Goal: Information Seeking & Learning: Compare options

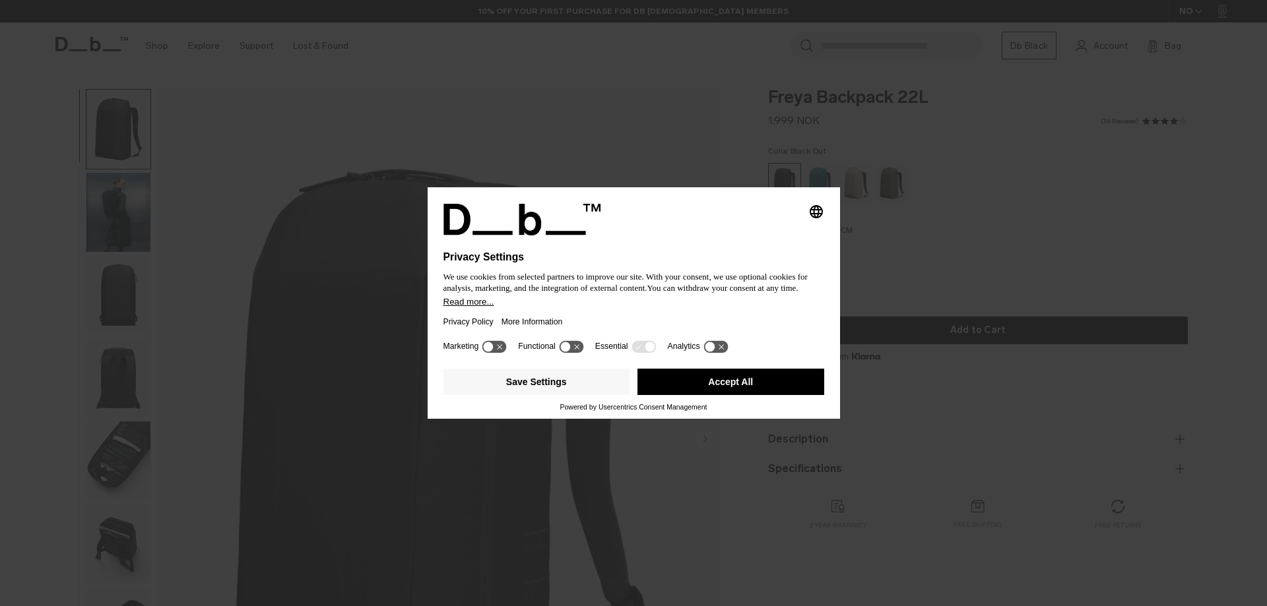
click at [759, 383] on button "Accept All" at bounding box center [730, 382] width 187 height 26
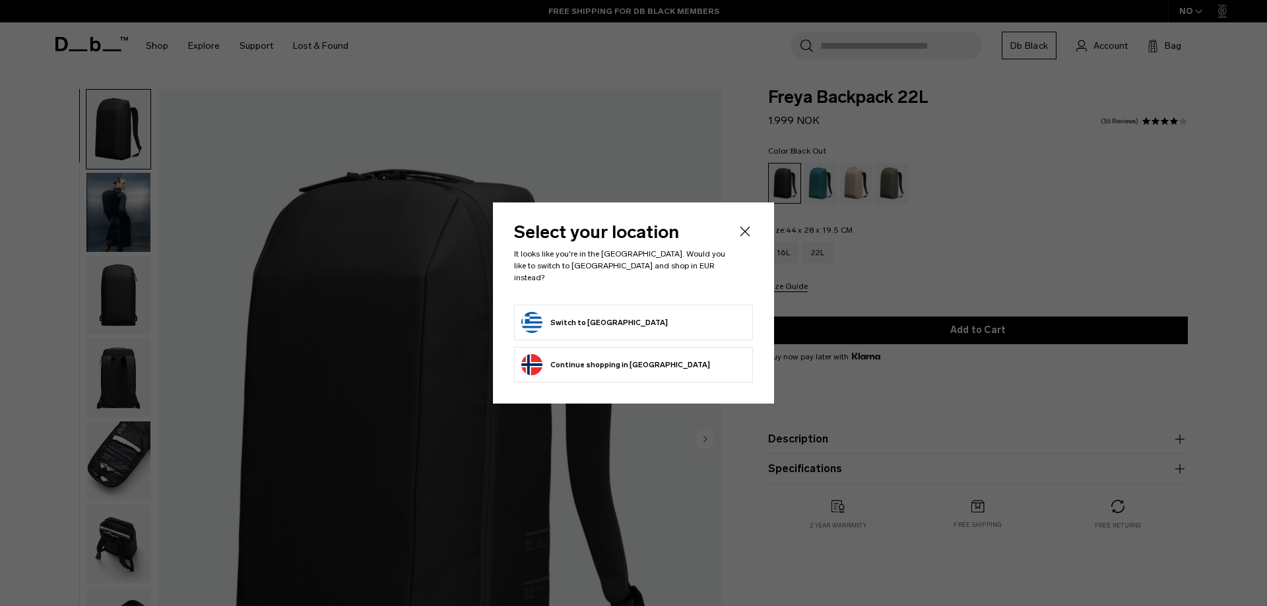
click at [577, 316] on button "Switch to Greece" at bounding box center [594, 322] width 146 height 21
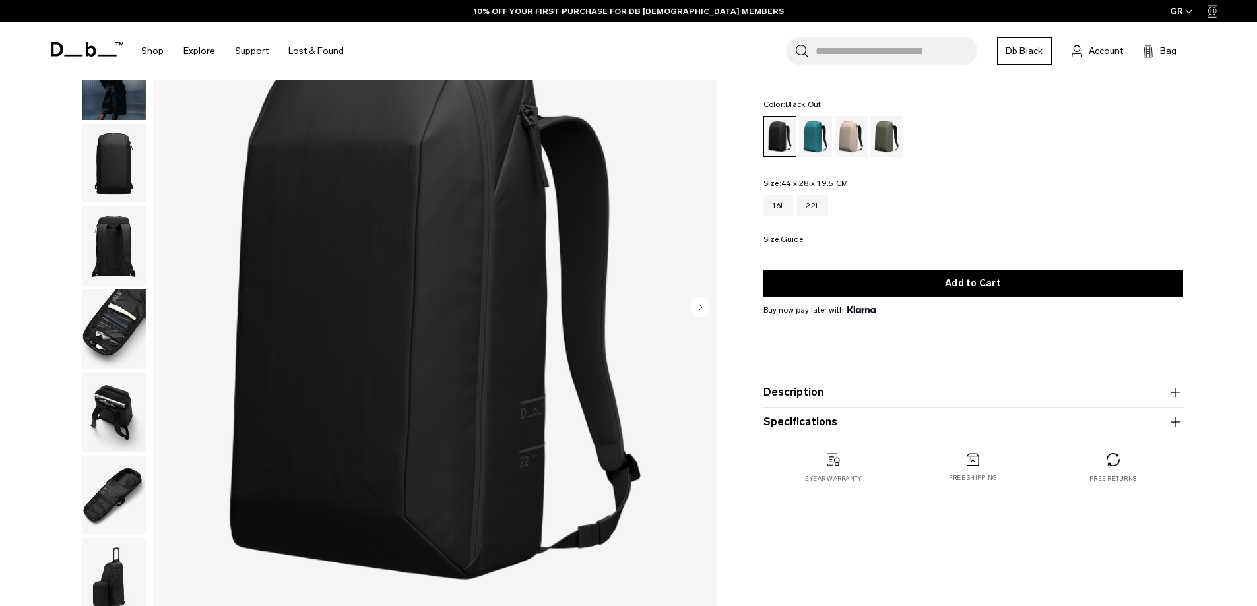
click at [1176, 391] on icon "button" at bounding box center [1175, 393] width 16 height 16
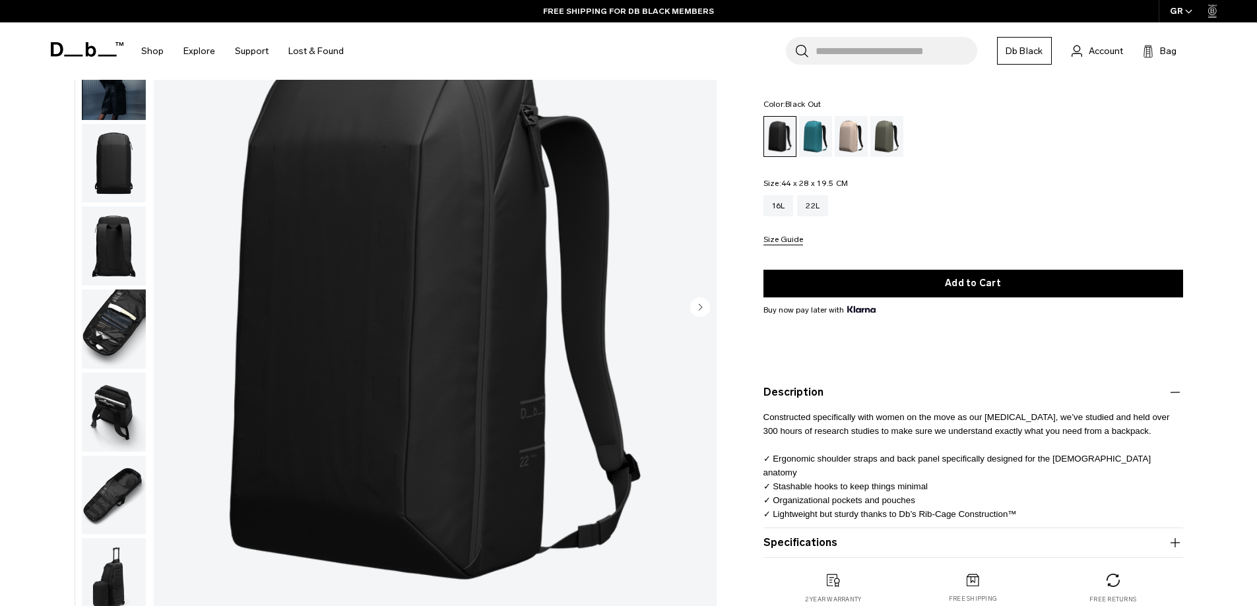
click at [107, 328] on img "button" at bounding box center [114, 329] width 64 height 79
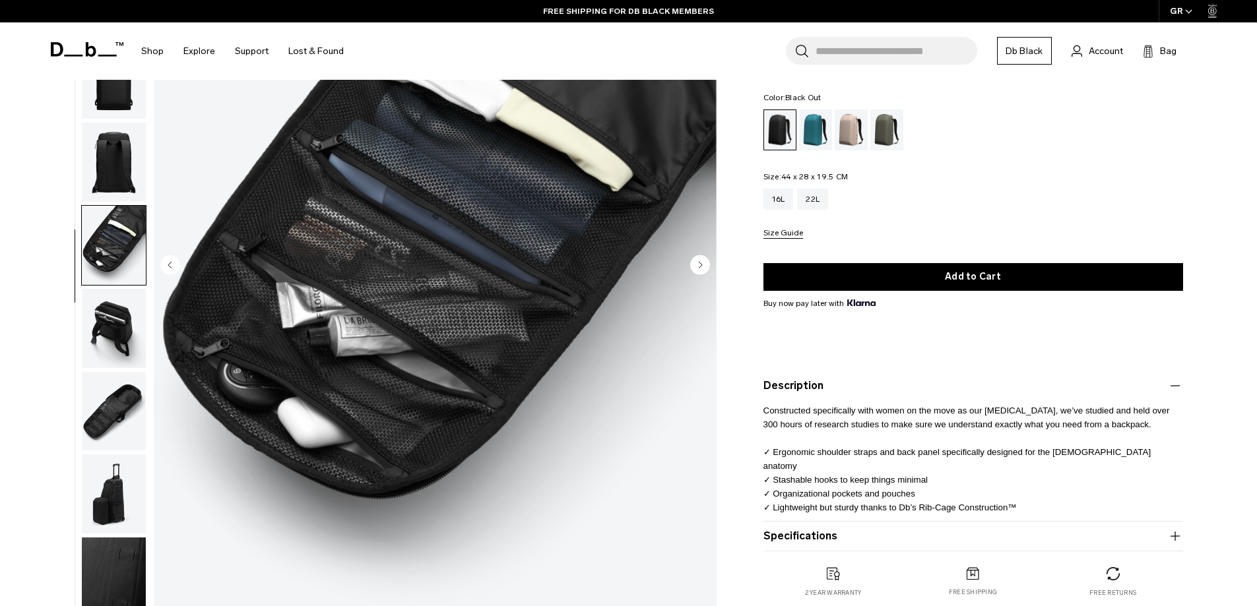
scroll to position [198, 0]
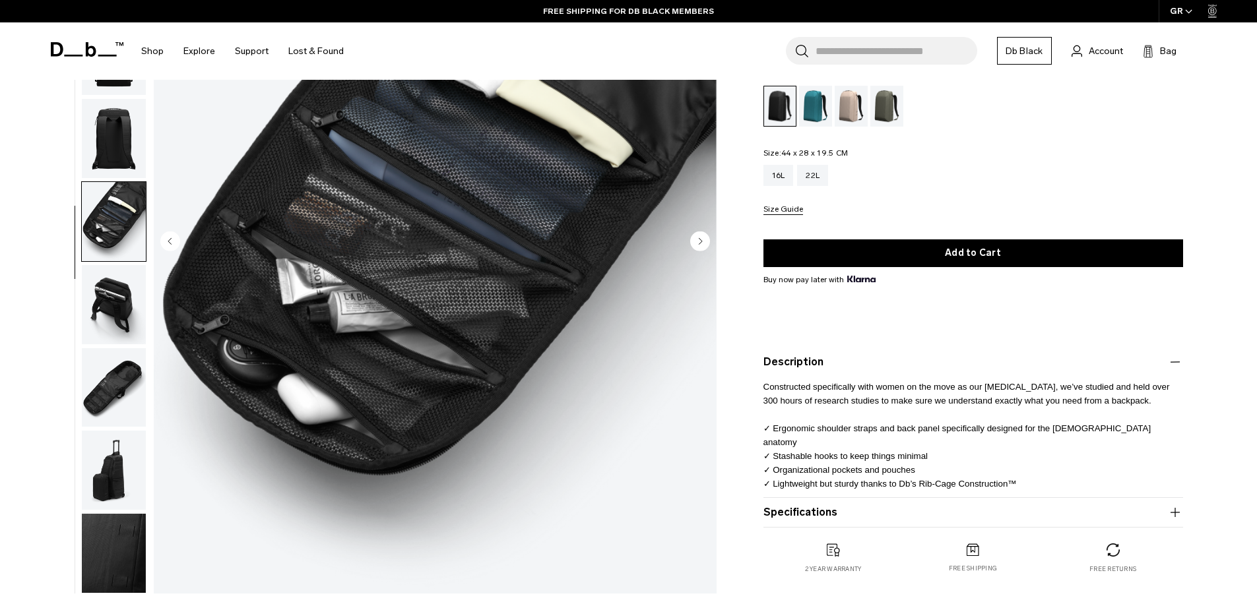
click at [118, 313] on img "button" at bounding box center [114, 304] width 64 height 79
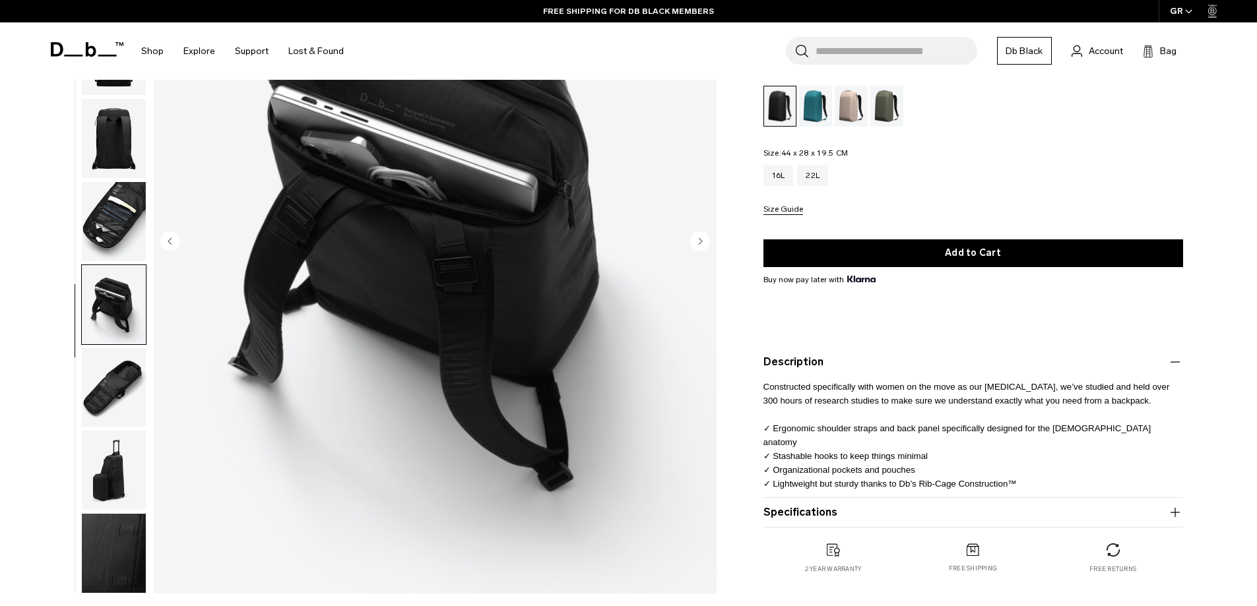
scroll to position [264, 0]
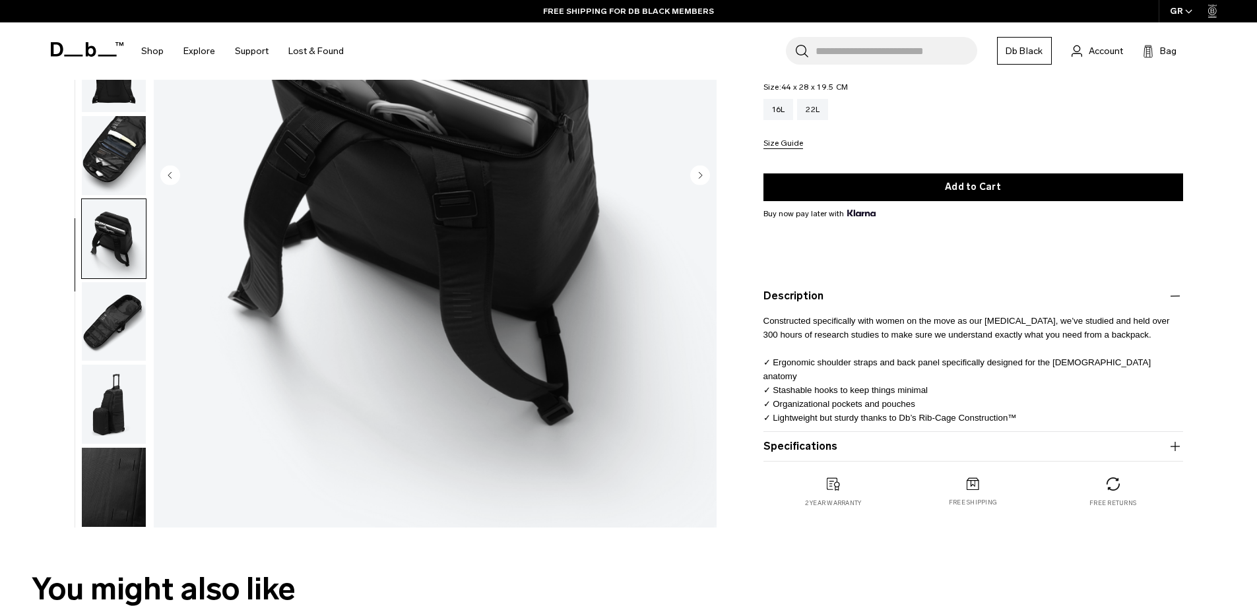
click at [122, 312] on img "button" at bounding box center [114, 321] width 64 height 79
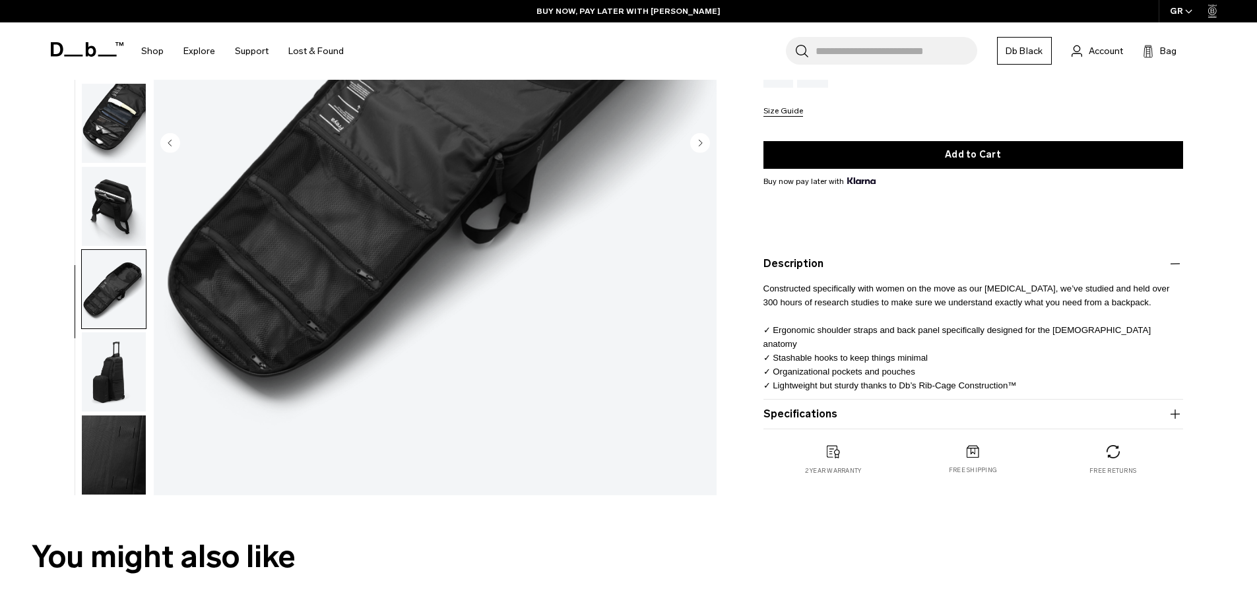
scroll to position [330, 0]
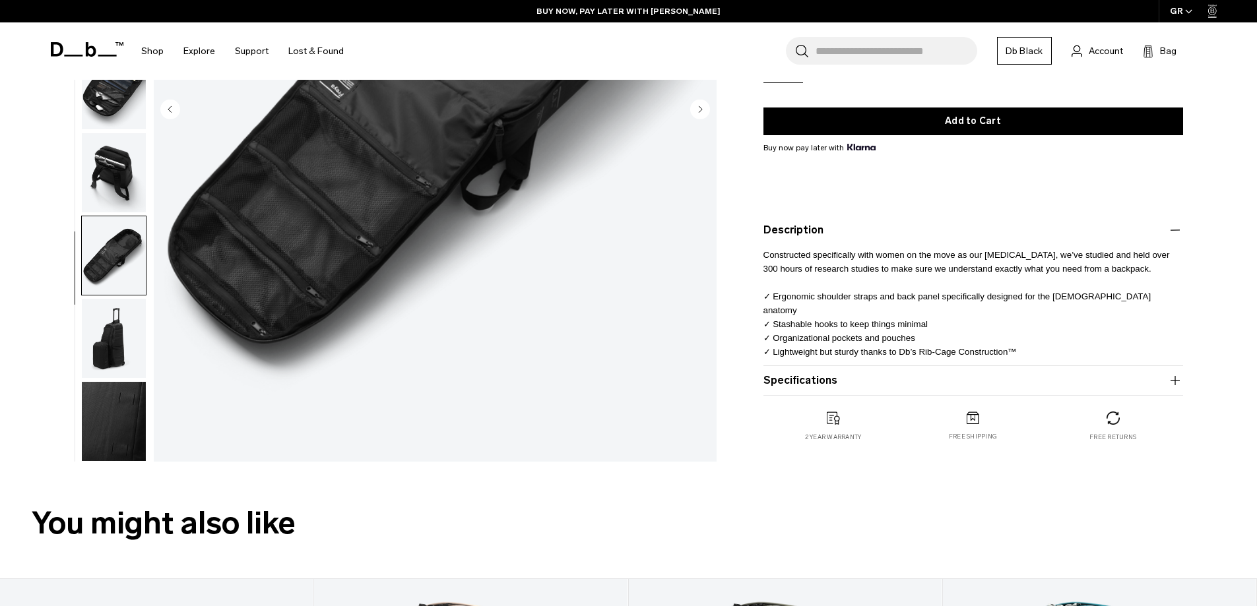
click at [108, 341] on img "button" at bounding box center [114, 338] width 64 height 79
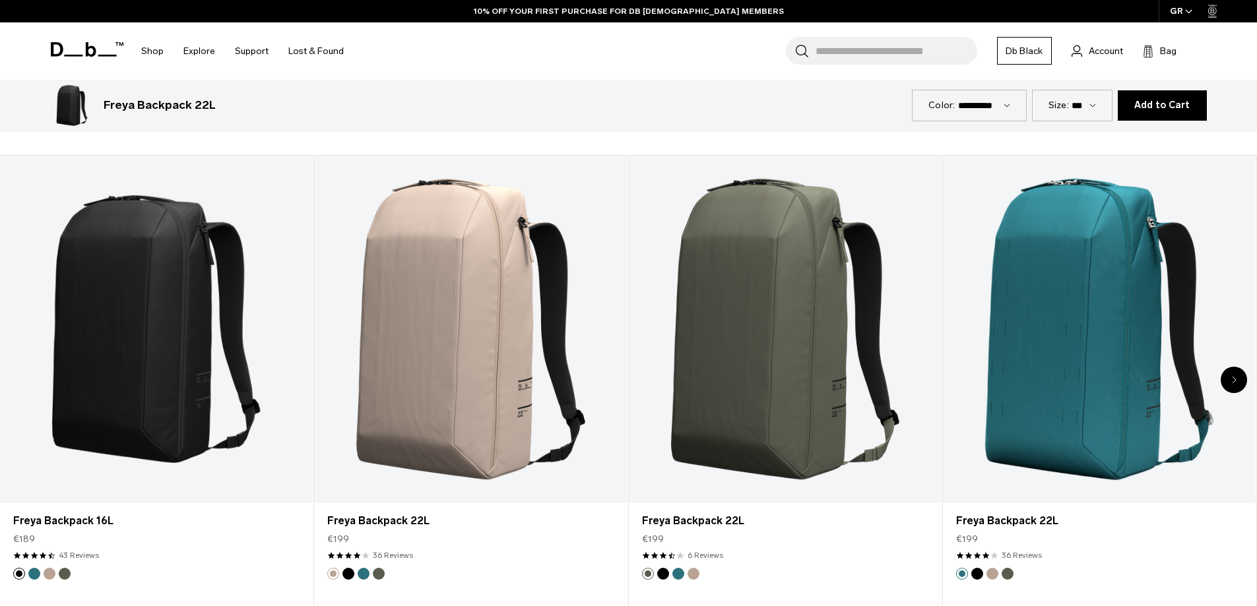
scroll to position [726, 0]
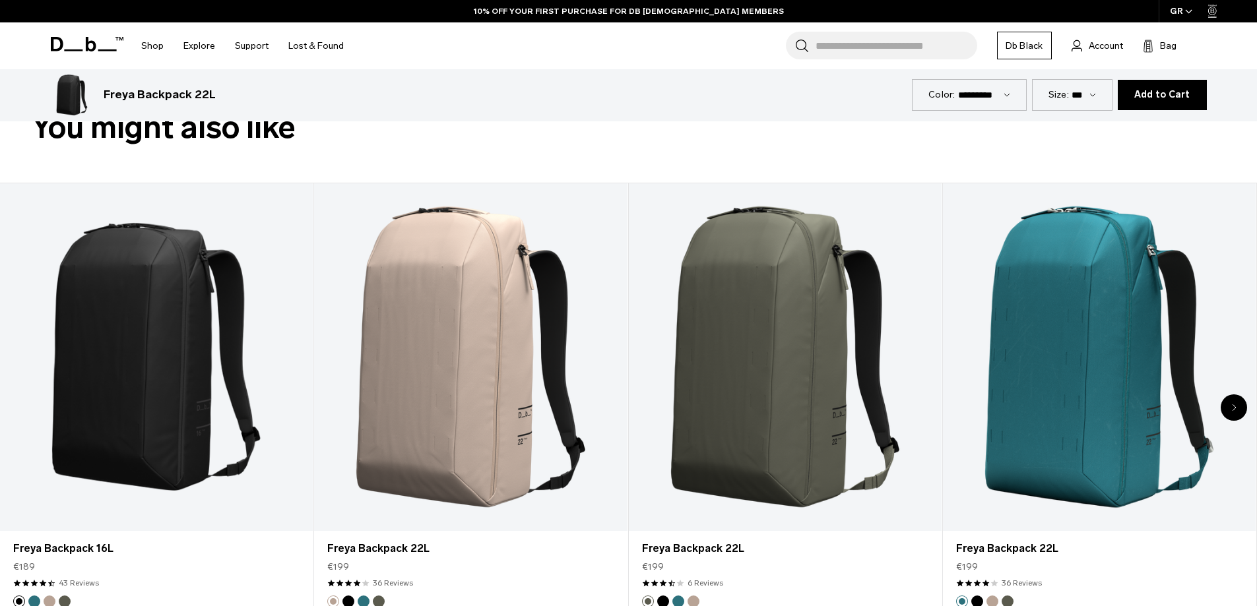
click at [1234, 406] on icon "Next slide" at bounding box center [1234, 407] width 3 height 6
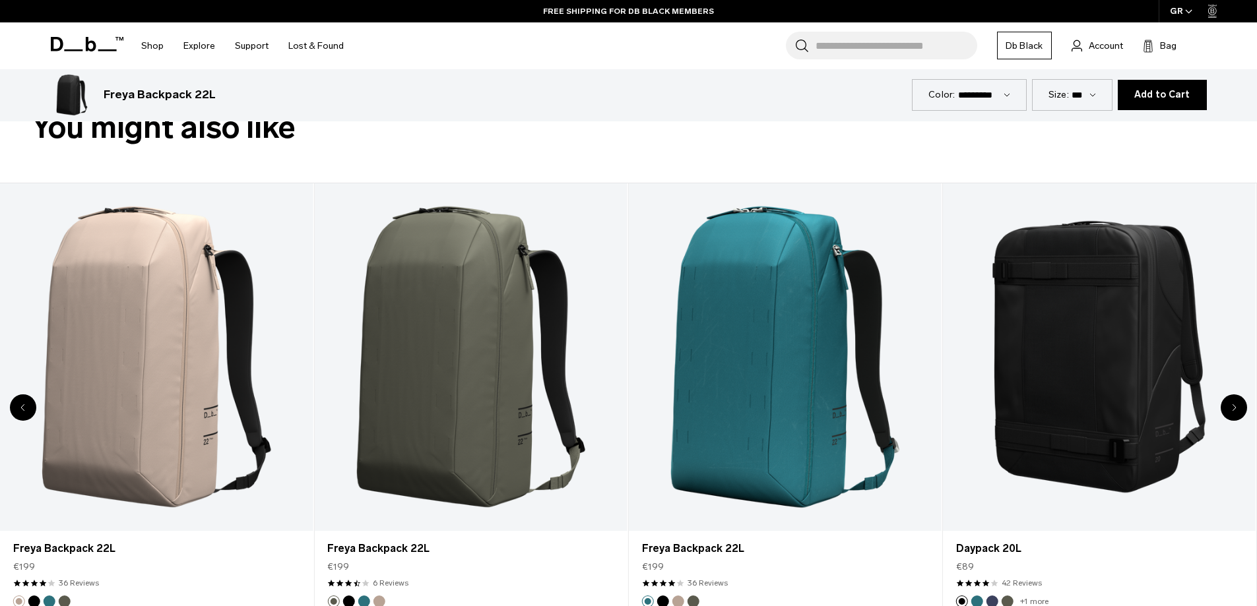
click at [1234, 406] on icon "Next slide" at bounding box center [1234, 407] width 3 height 6
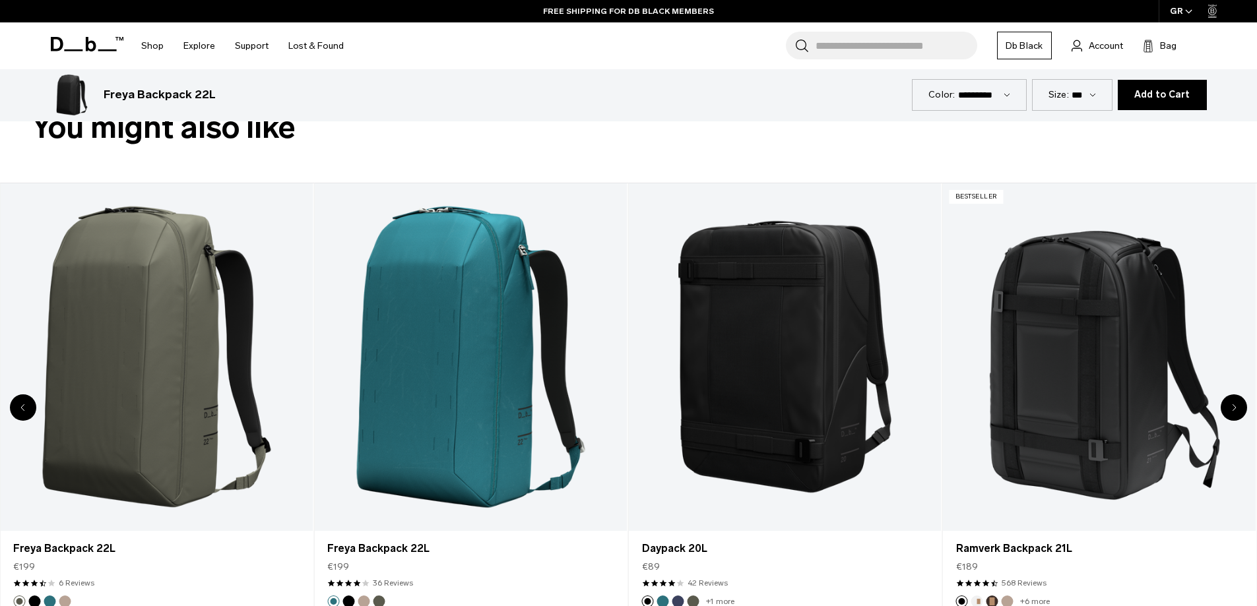
click at [1234, 406] on icon "Next slide" at bounding box center [1234, 407] width 3 height 6
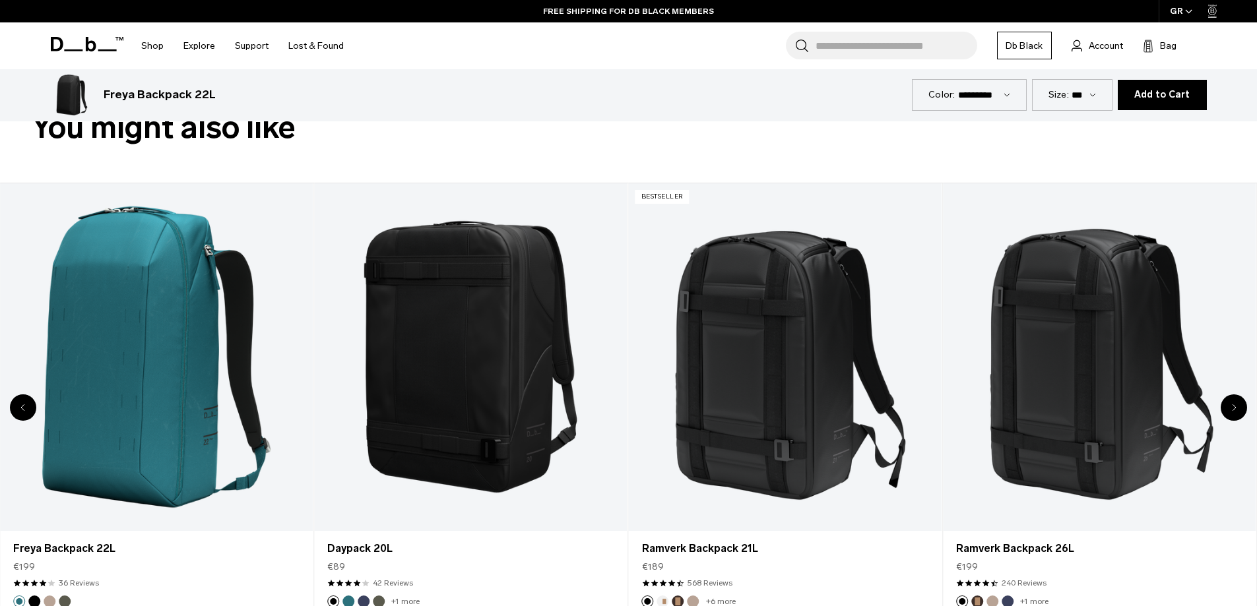
click at [12, 402] on div "Previous slide" at bounding box center [23, 408] width 26 height 26
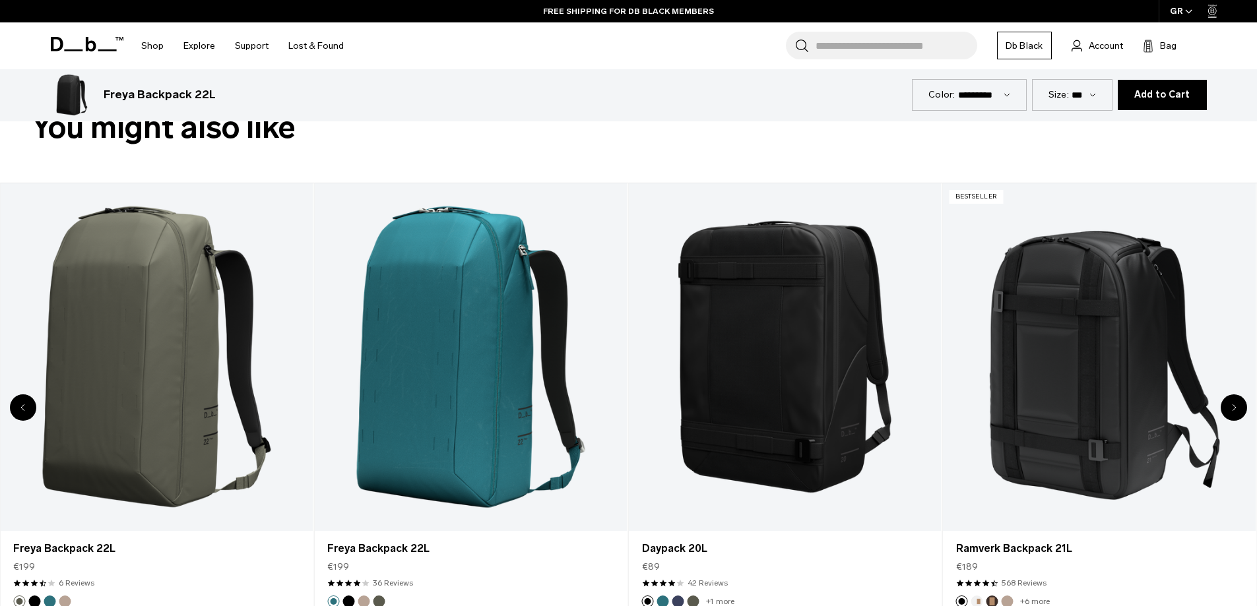
click at [12, 402] on div "Previous slide" at bounding box center [23, 408] width 26 height 26
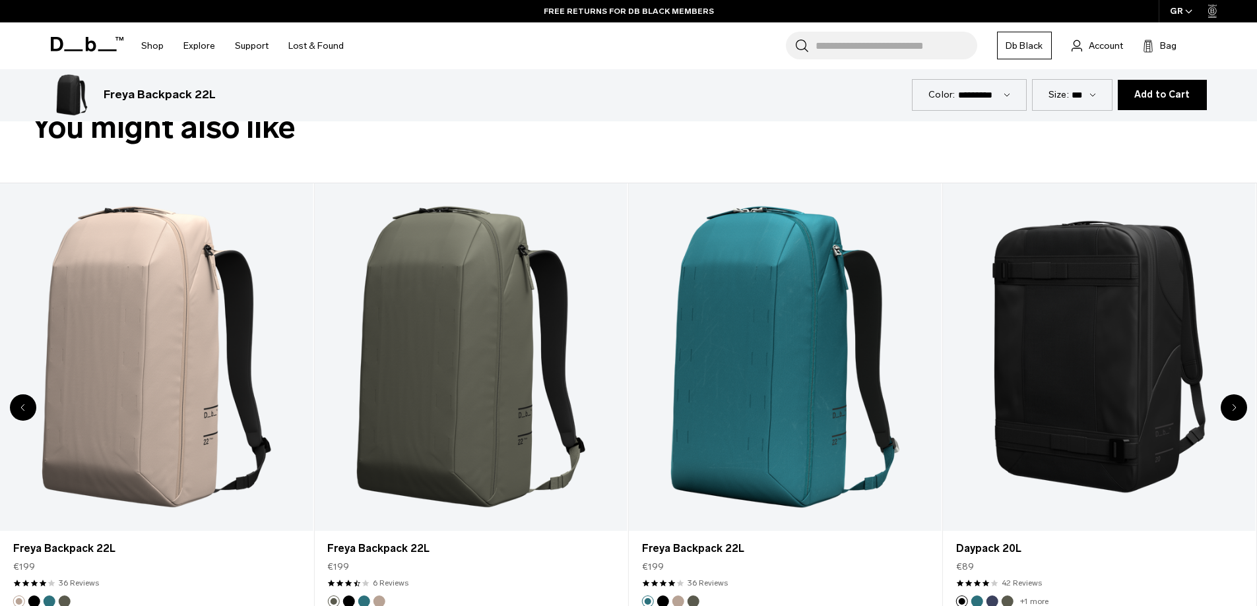
click at [13, 401] on div "Previous slide" at bounding box center [23, 408] width 26 height 26
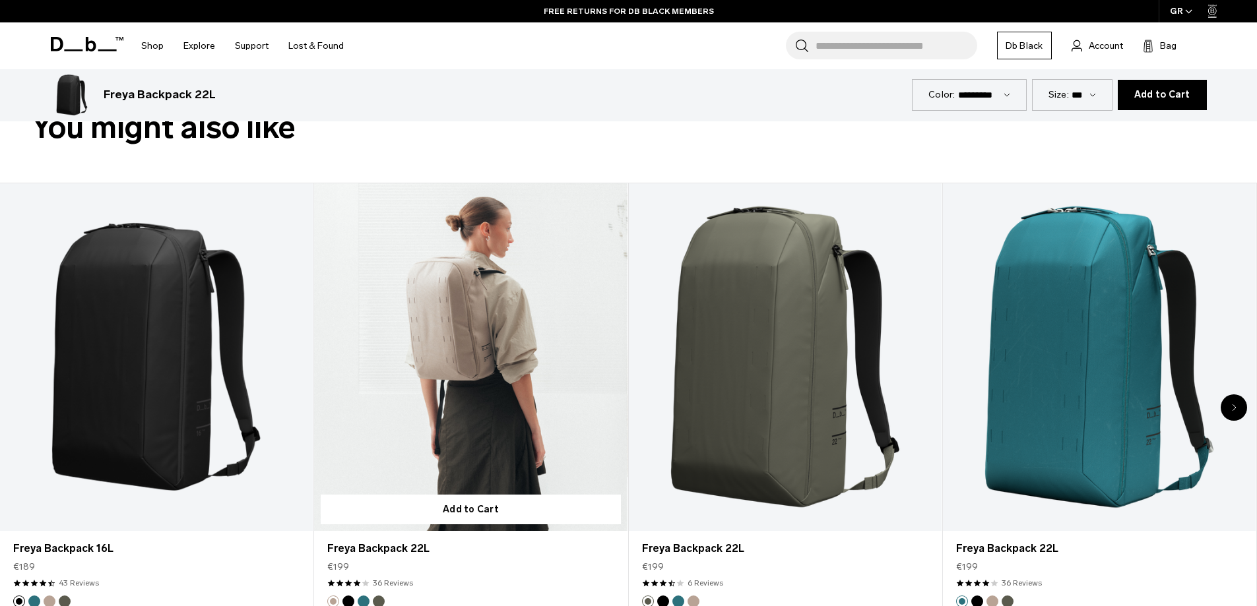
click at [470, 381] on link "Freya Backpack 22L" at bounding box center [470, 357] width 313 height 348
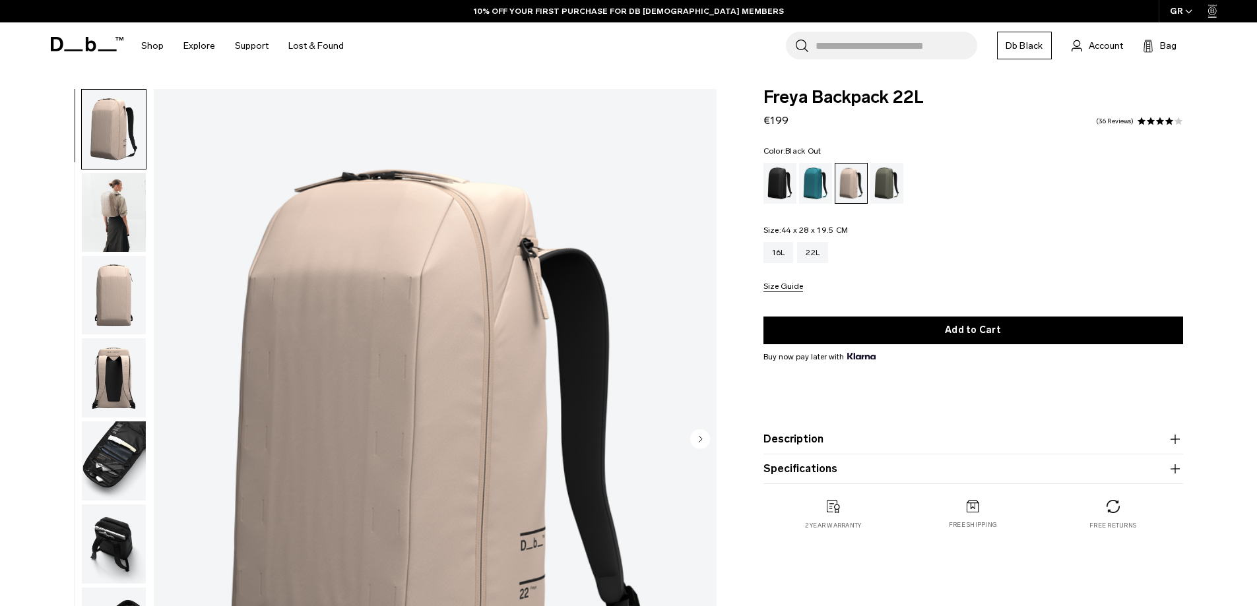
click at [781, 184] on div "Black Out" at bounding box center [780, 183] width 34 height 41
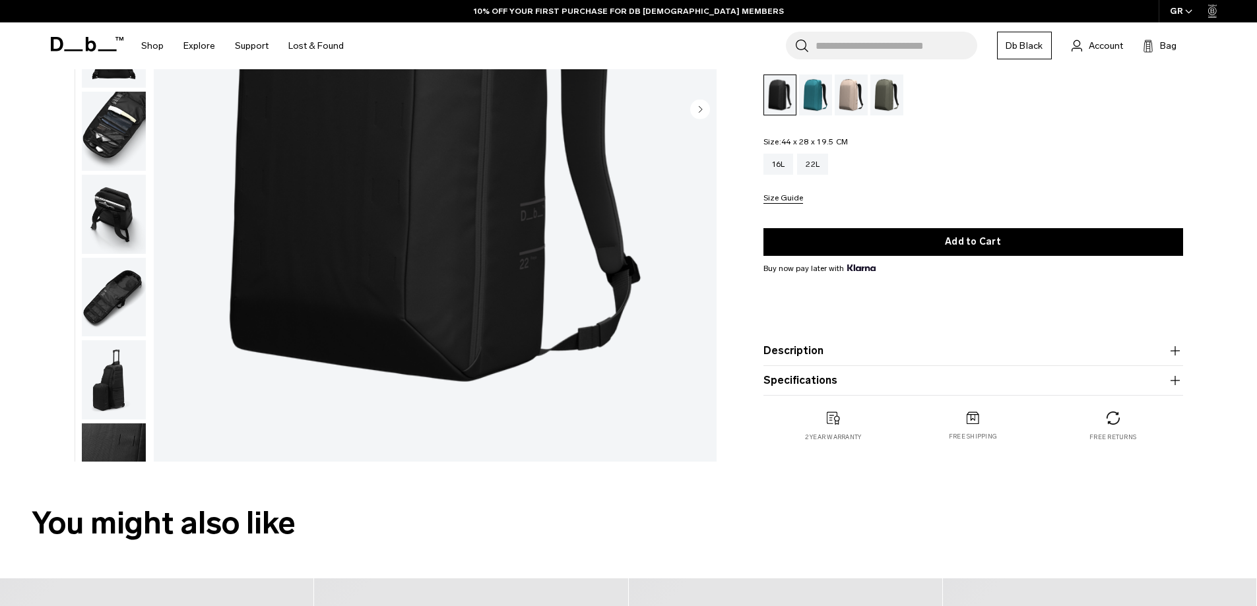
click at [1172, 382] on icon "button" at bounding box center [1175, 381] width 16 height 16
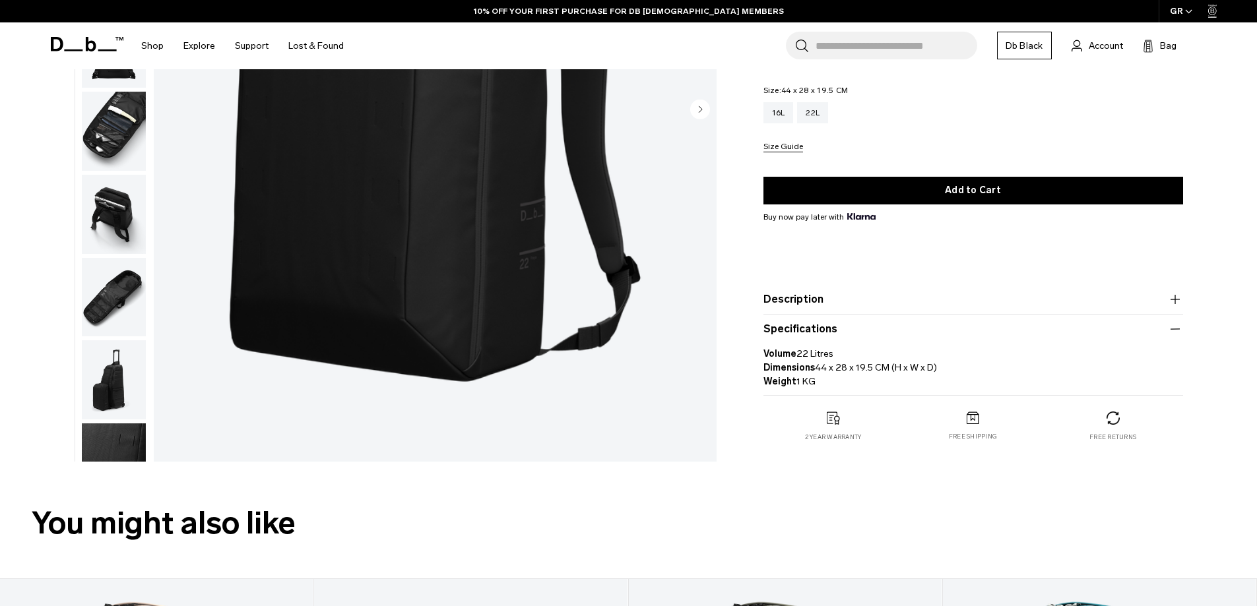
click at [1176, 298] on icon "button" at bounding box center [1175, 300] width 16 height 16
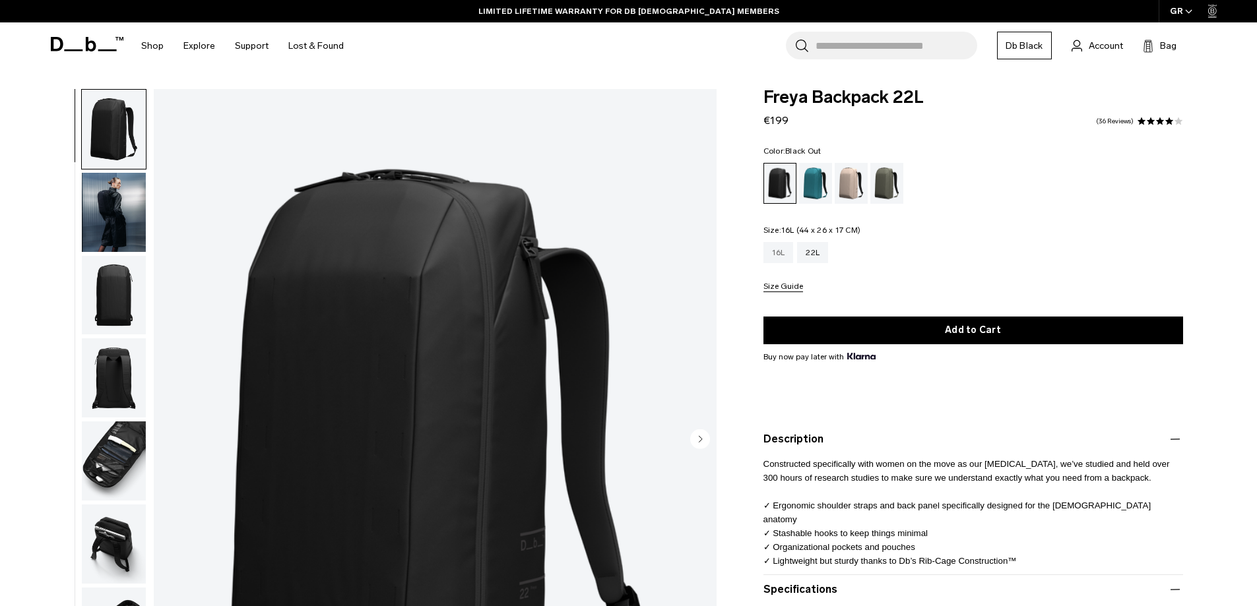
click at [783, 257] on div "16L" at bounding box center [778, 252] width 30 height 21
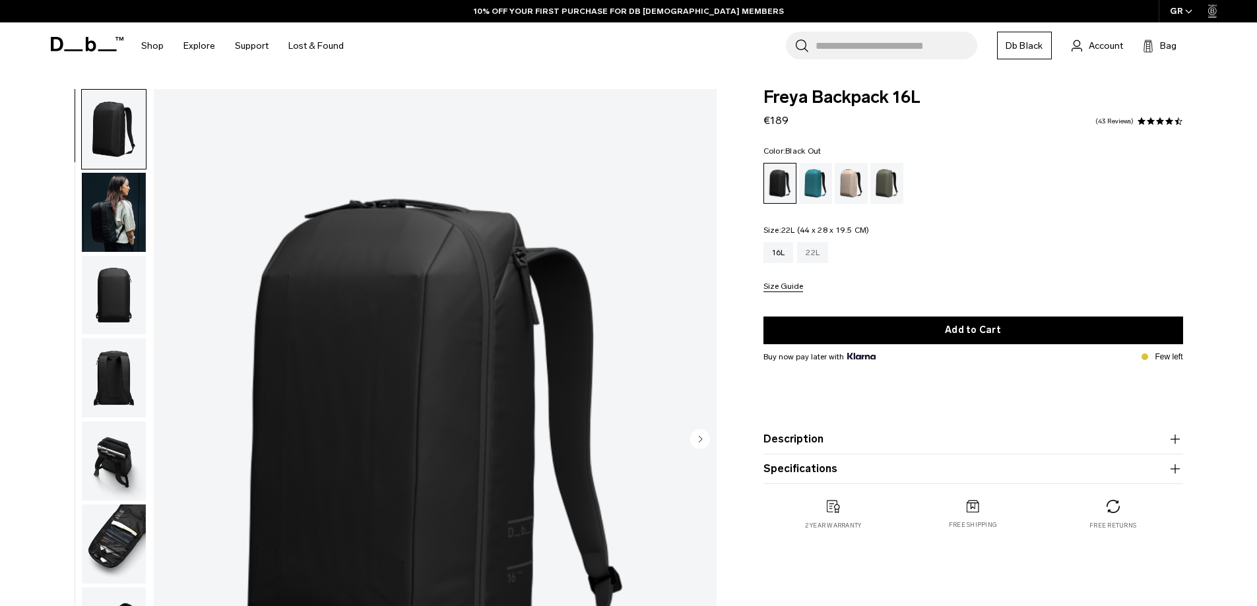
click at [816, 253] on div "22L" at bounding box center [812, 252] width 31 height 21
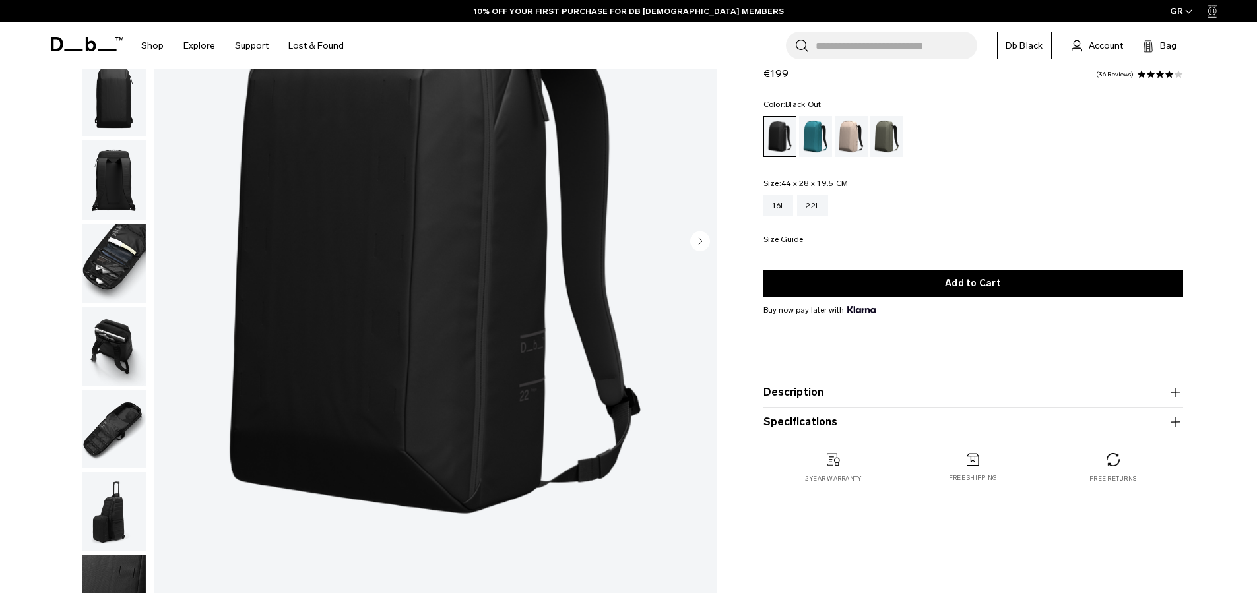
scroll to position [66, 0]
